Goal: Navigation & Orientation: Find specific page/section

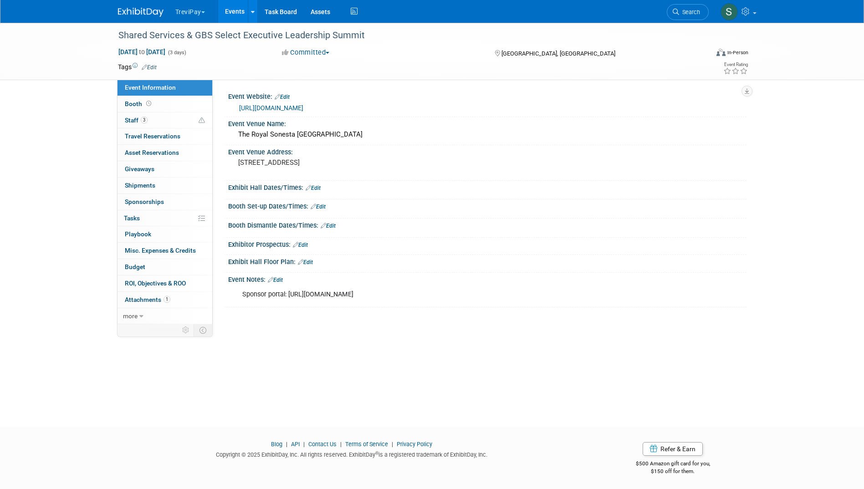
click at [406, 304] on div "Sponsor portal: [URL][DOMAIN_NAME]" at bounding box center [441, 295] width 410 height 18
click at [403, 303] on div "Sponsor portal: https://sites.google.com/view/ssgbsselectseptember2025/home" at bounding box center [441, 295] width 410 height 18
click at [303, 107] on link "https://www.ssonetwork.com/events-select-shared-services-and-gbs" at bounding box center [271, 107] width 64 height 7
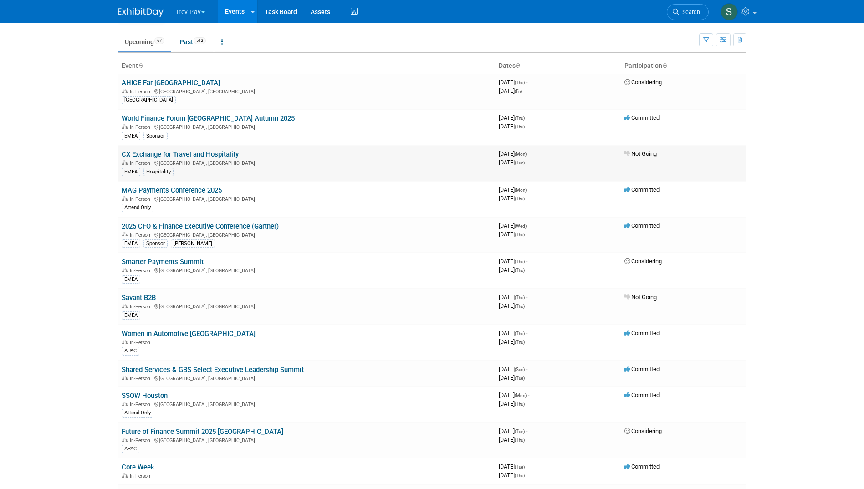
scroll to position [26, 0]
click at [139, 397] on link "SSOW Houston" at bounding box center [145, 395] width 46 height 8
click at [215, 371] on link "Shared Services & GBS Select Executive Leadership Summit" at bounding box center [213, 369] width 182 height 8
